Goal: Task Accomplishment & Management: Manage account settings

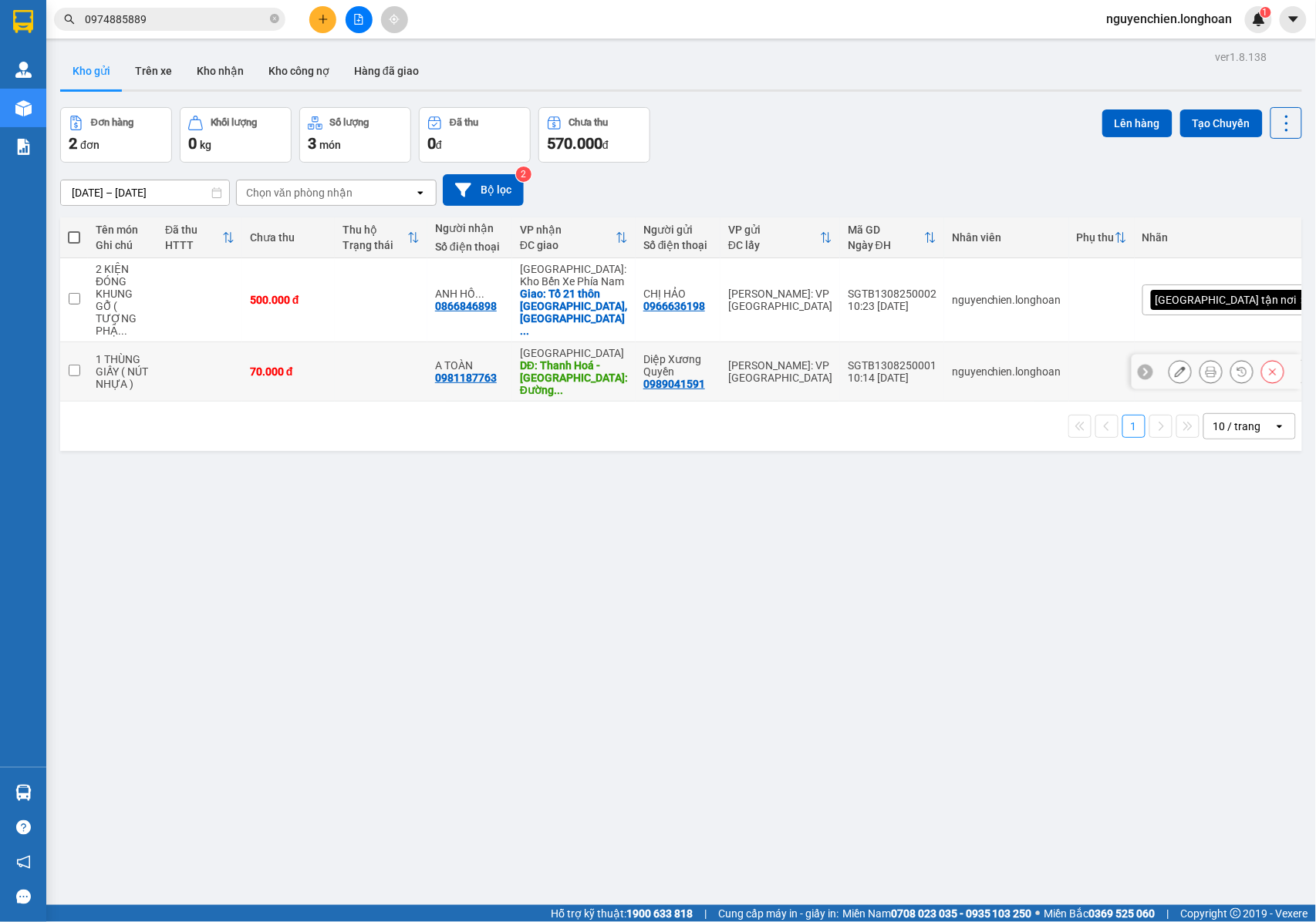
click at [1205, 366] on icon at bounding box center [1210, 371] width 11 height 11
click at [1169, 369] on button at bounding box center [1180, 372] width 21 height 27
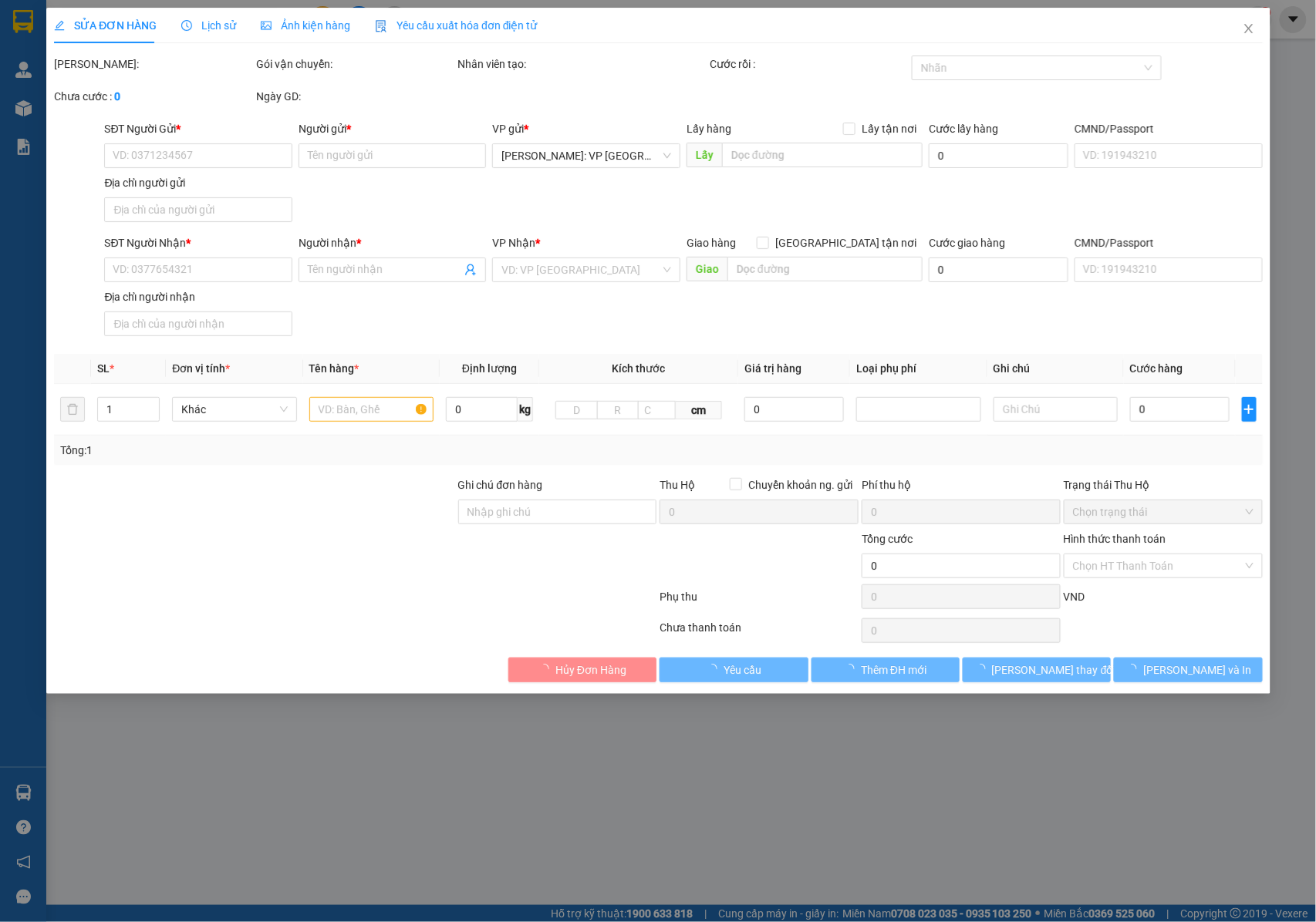
type input "0989041591"
type input "Diệp Xương Quyền"
type input "0981187763"
type input "A TOÀN"
type input "Thanh Hoá - [GEOGRAPHIC_DATA]: Đường tránh [GEOGRAPHIC_DATA]"
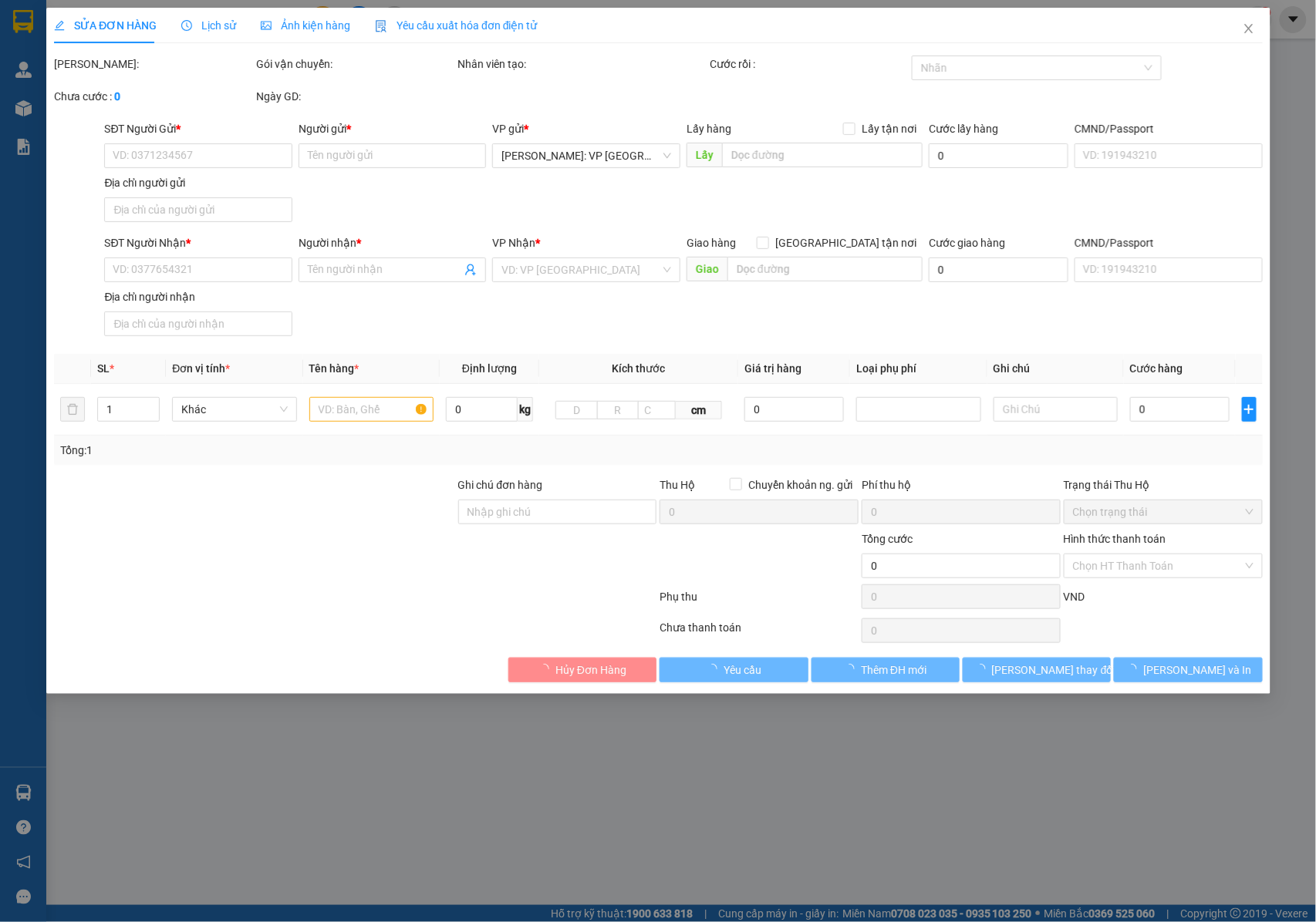
type input "NHẬN NGUYÊN KIỆN GIAO NGUYÊN KIỆN, HƯ VỠ K ĐỀN"
type input "70.000"
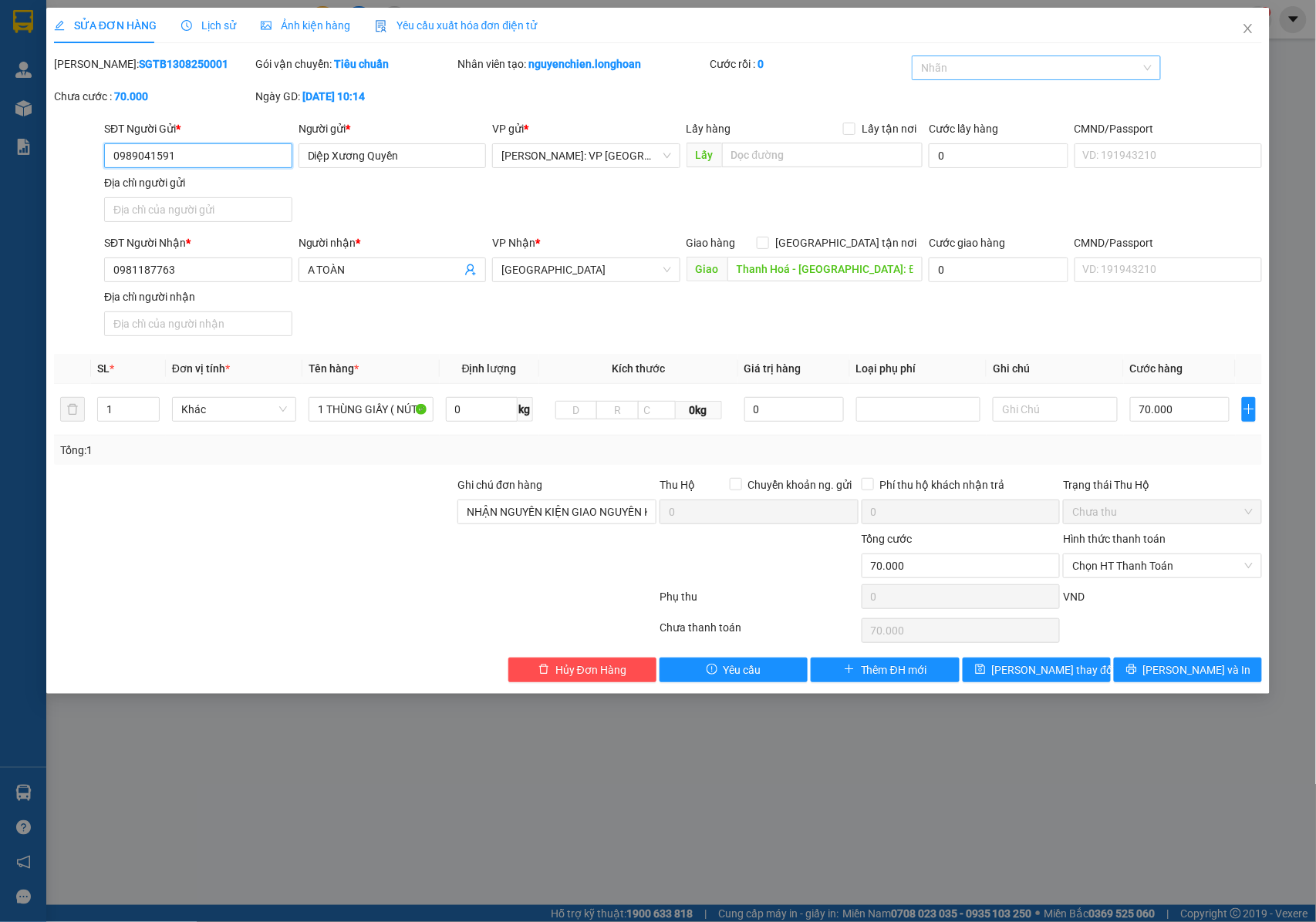
click at [1034, 66] on div at bounding box center [1029, 68] width 226 height 18
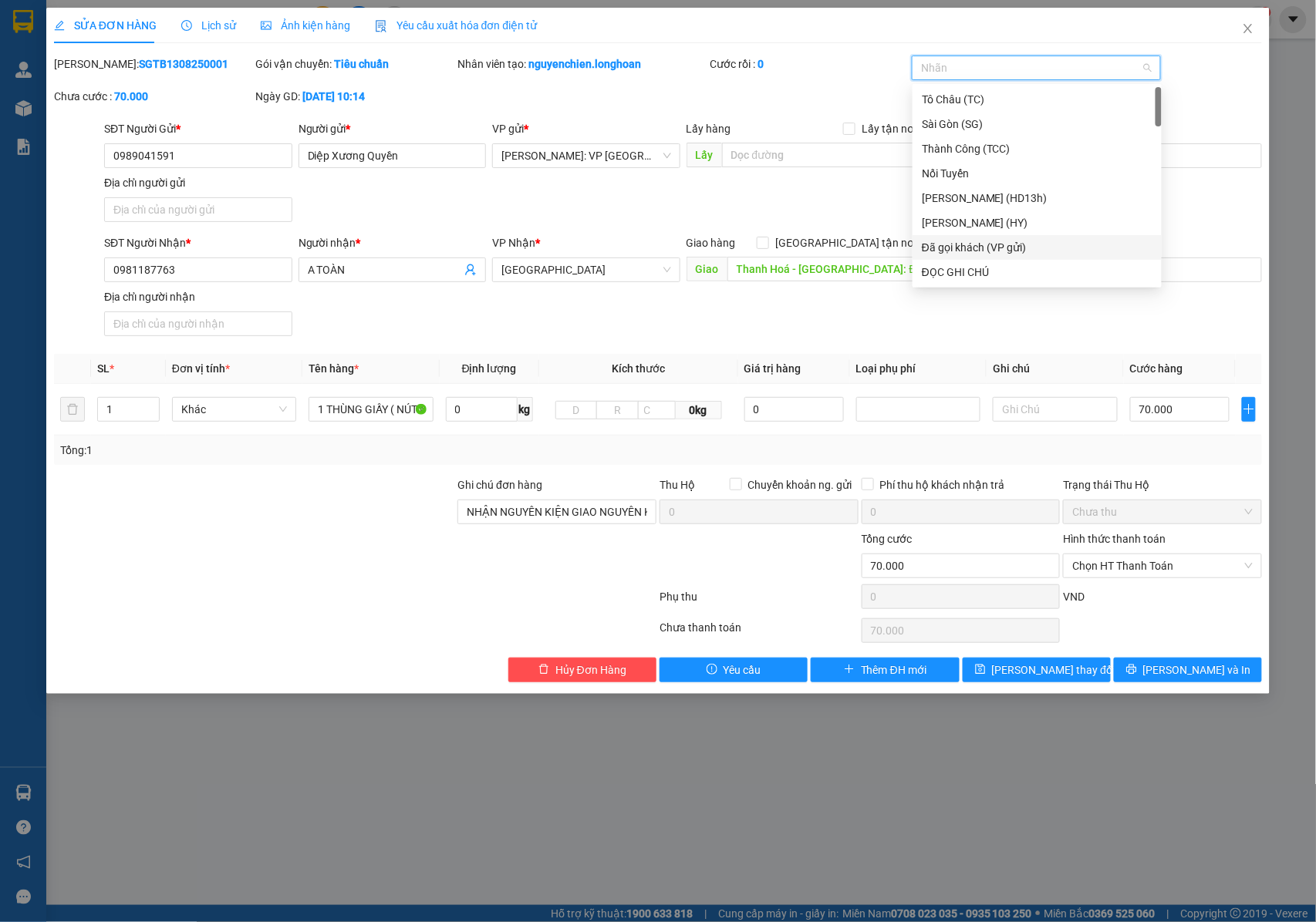
click at [957, 247] on div "Đã gọi khách (VP gửi)" at bounding box center [1037, 247] width 231 height 17
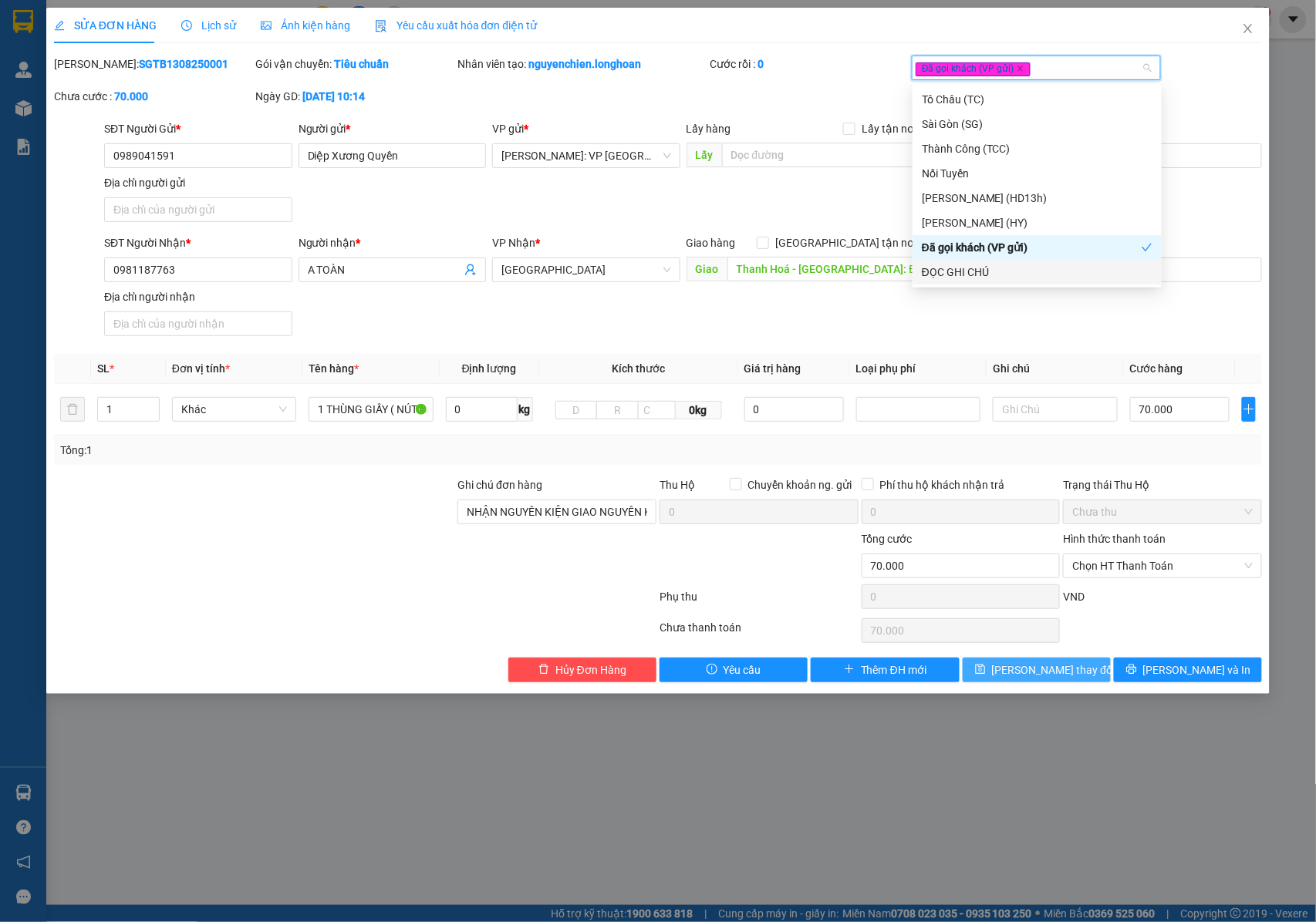
click at [1053, 677] on span "[PERSON_NAME] thay đổi" at bounding box center [1054, 670] width 124 height 17
